Goal: Book appointment/travel/reservation

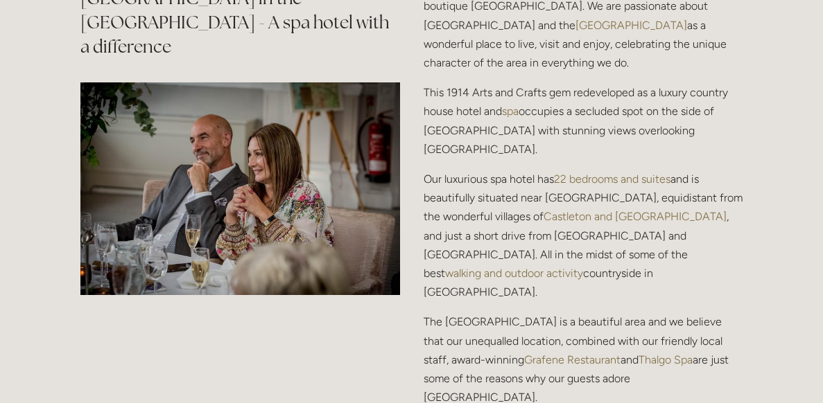
scroll to position [1608, 0]
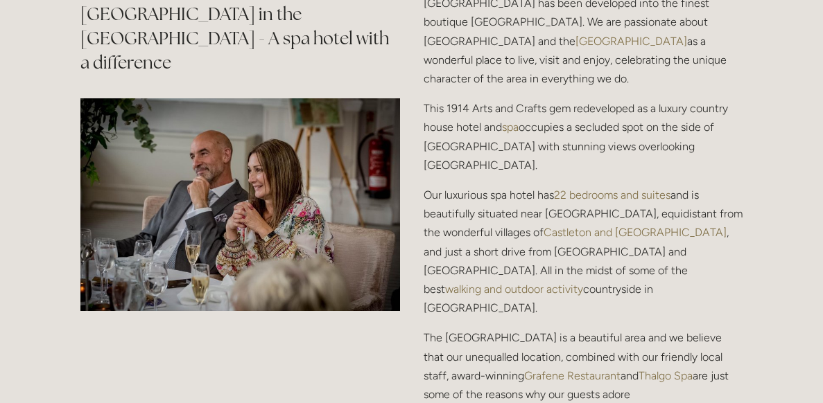
drag, startPoint x: 828, startPoint y: 24, endPoint x: 926, endPoint y: 166, distance: 172.5
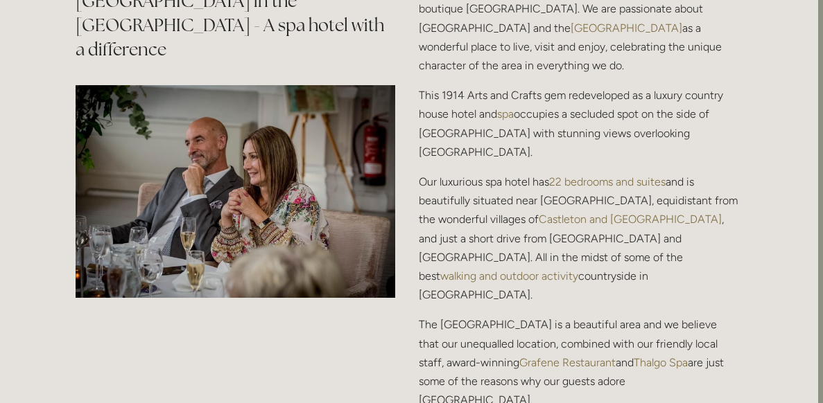
scroll to position [1623, 5]
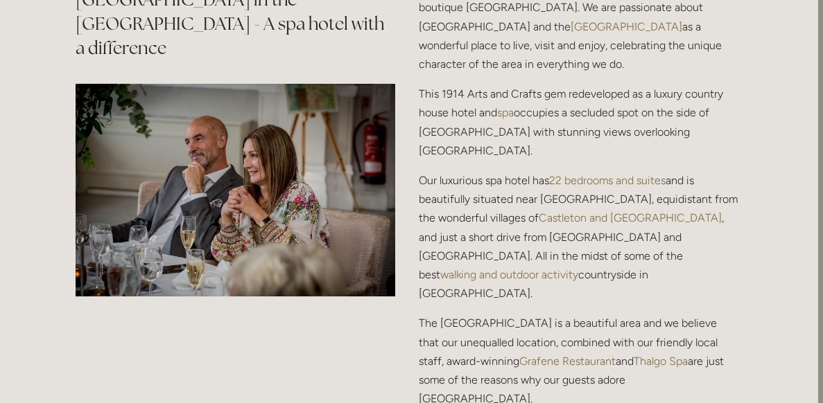
click at [244, 164] on img at bounding box center [236, 190] width 320 height 213
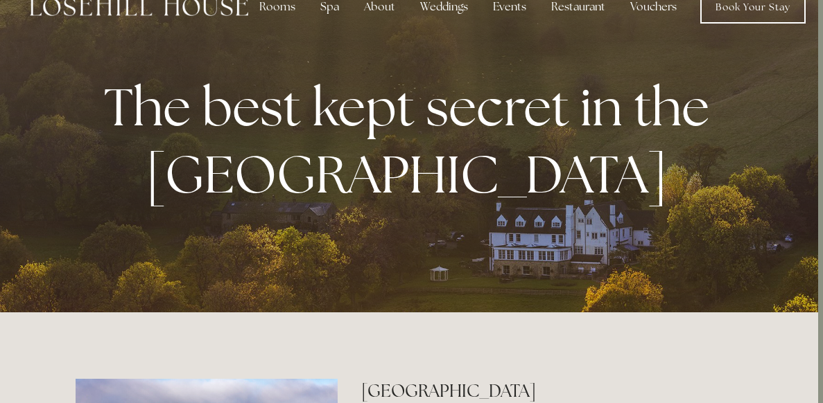
scroll to position [0, 5]
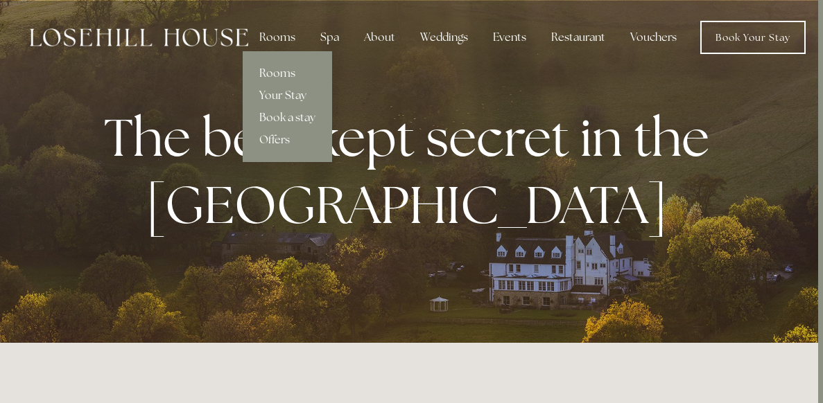
click at [277, 73] on link "Rooms" at bounding box center [287, 73] width 89 height 22
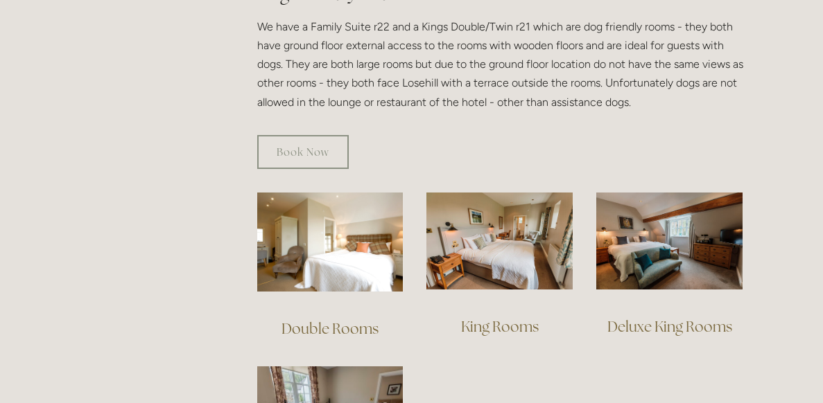
scroll to position [790, 0]
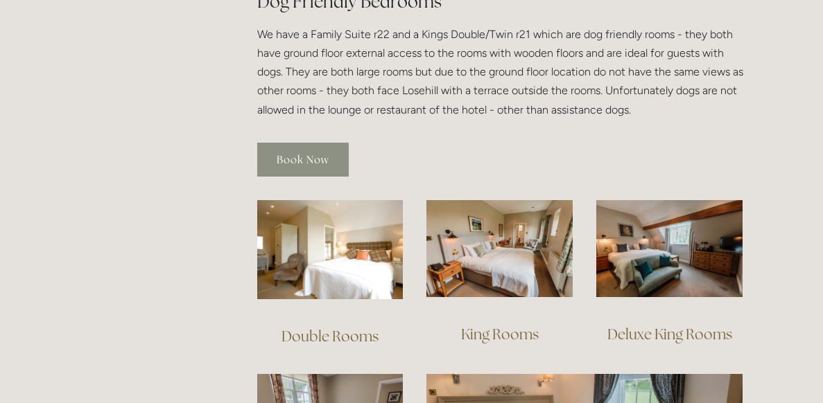
click at [331, 144] on link "Book Now" at bounding box center [303, 160] width 92 height 34
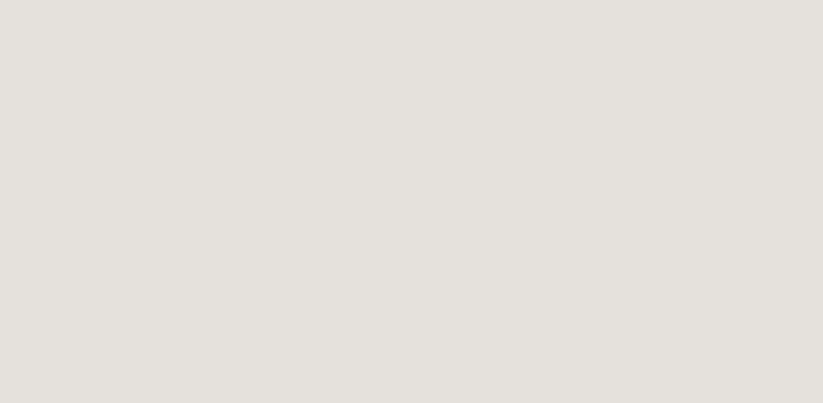
scroll to position [584, 0]
